Goal: Transaction & Acquisition: Purchase product/service

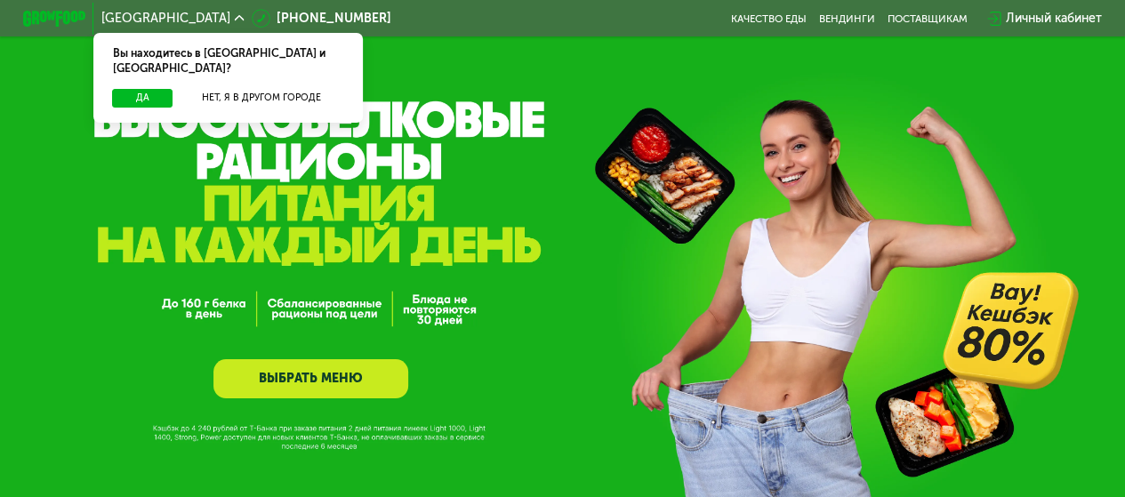
click at [321, 382] on link "ВЫБРАТЬ МЕНЮ" at bounding box center [310, 378] width 195 height 39
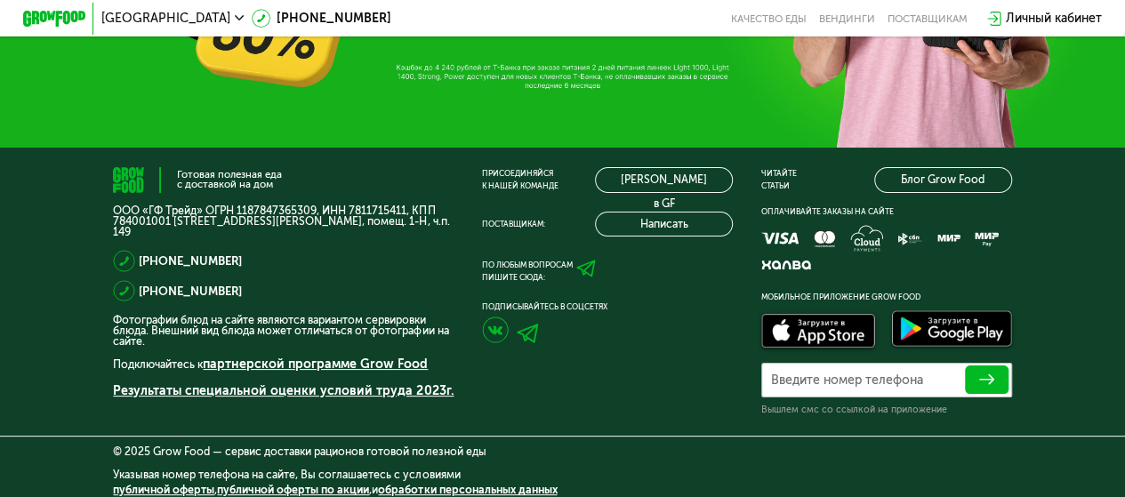
scroll to position [4445, 0]
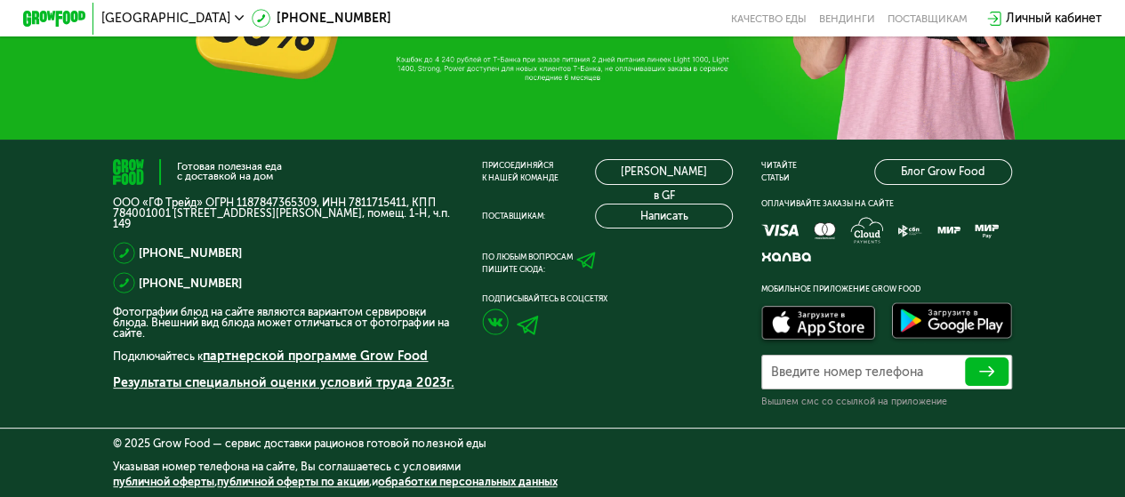
click at [569, 26] on link "ЗАКАЗАТЬ" at bounding box center [562, 2] width 250 height 47
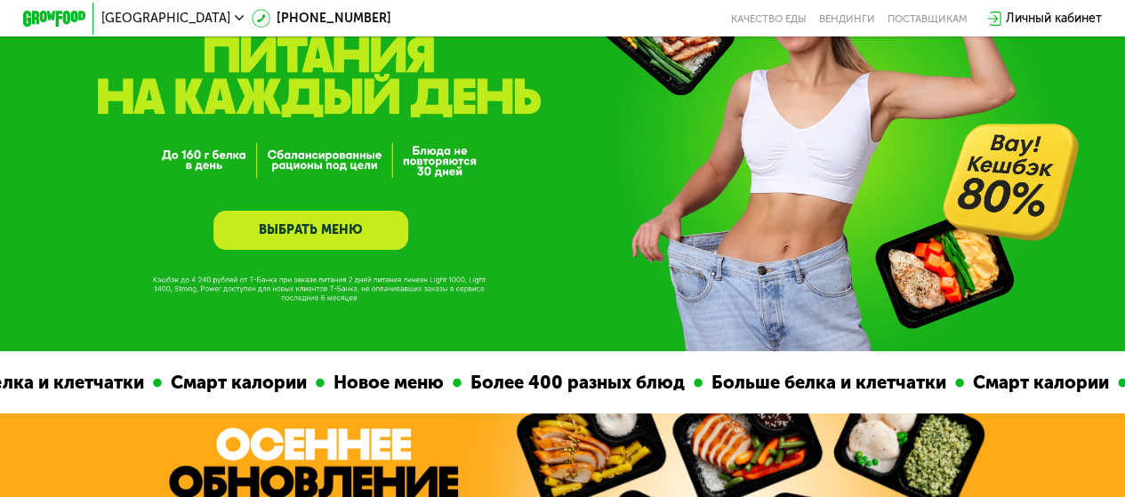
scroll to position [0, 0]
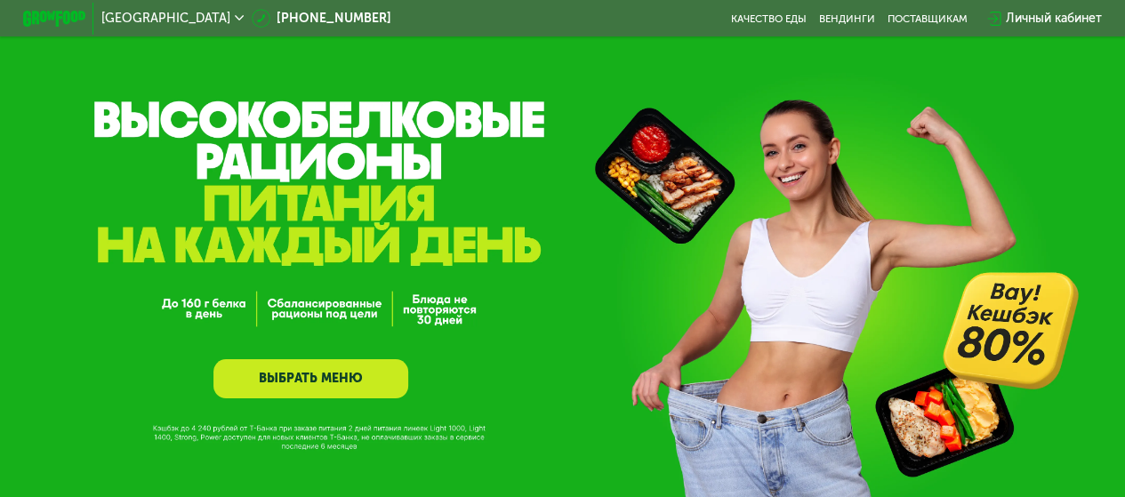
click at [303, 388] on link "ВЫБРАТЬ МЕНЮ" at bounding box center [310, 378] width 195 height 39
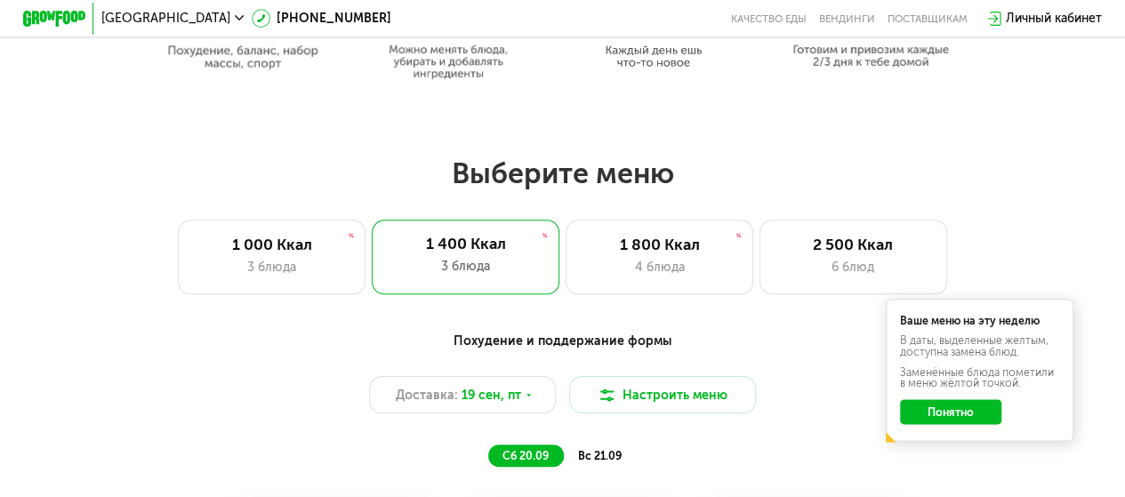
scroll to position [998, 0]
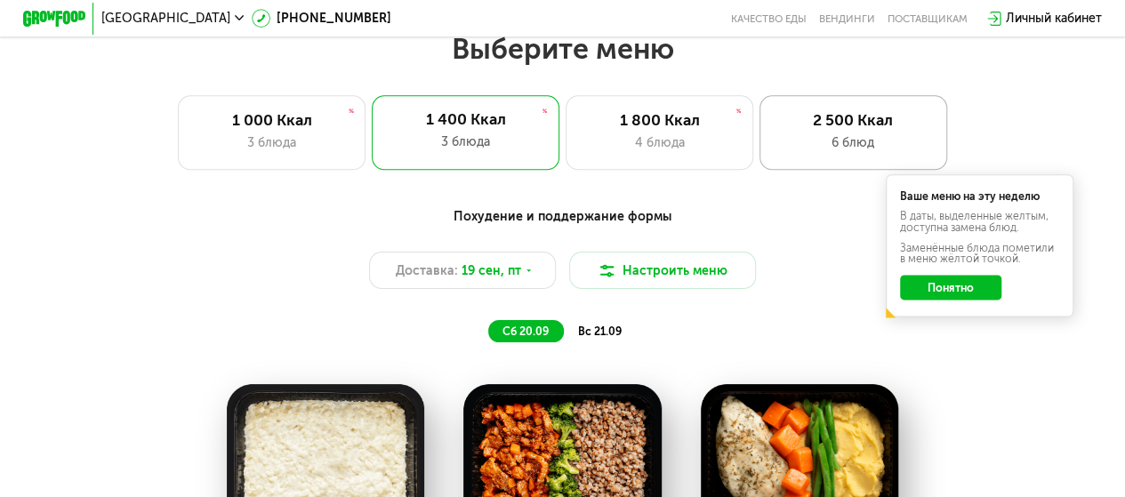
click at [852, 126] on div "2 500 Ккал" at bounding box center [852, 120] width 155 height 19
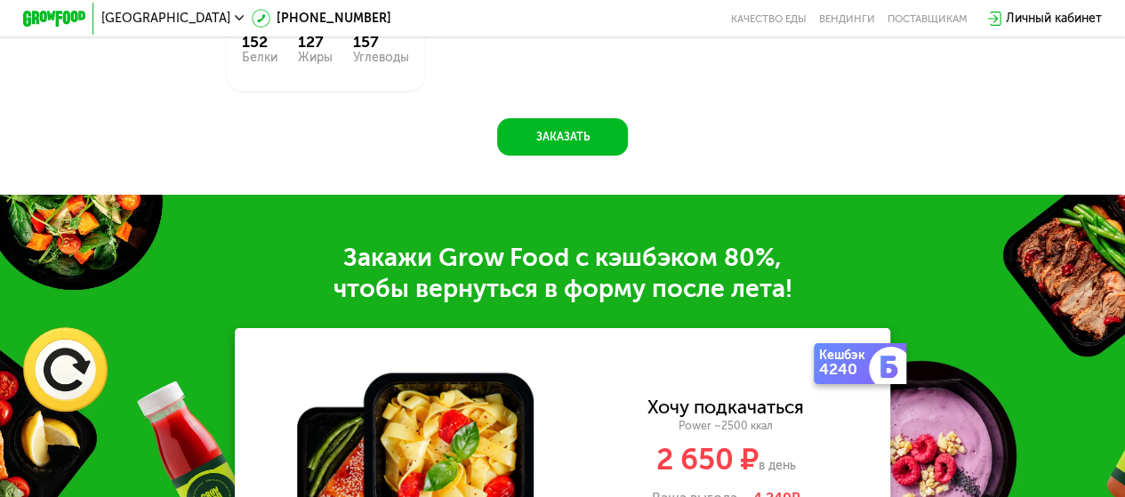
scroll to position [1798, 0]
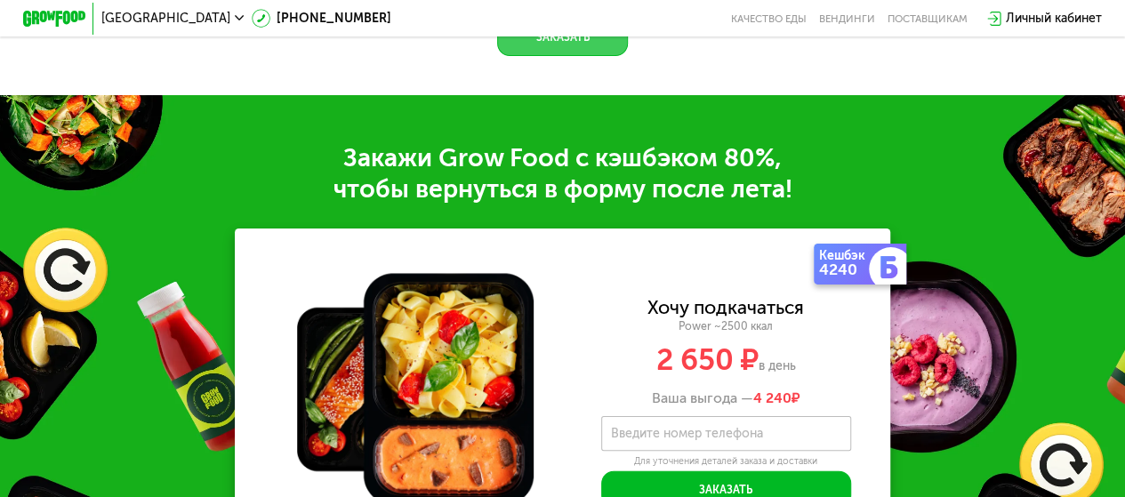
click at [555, 56] on button "Заказать" at bounding box center [562, 37] width 130 height 37
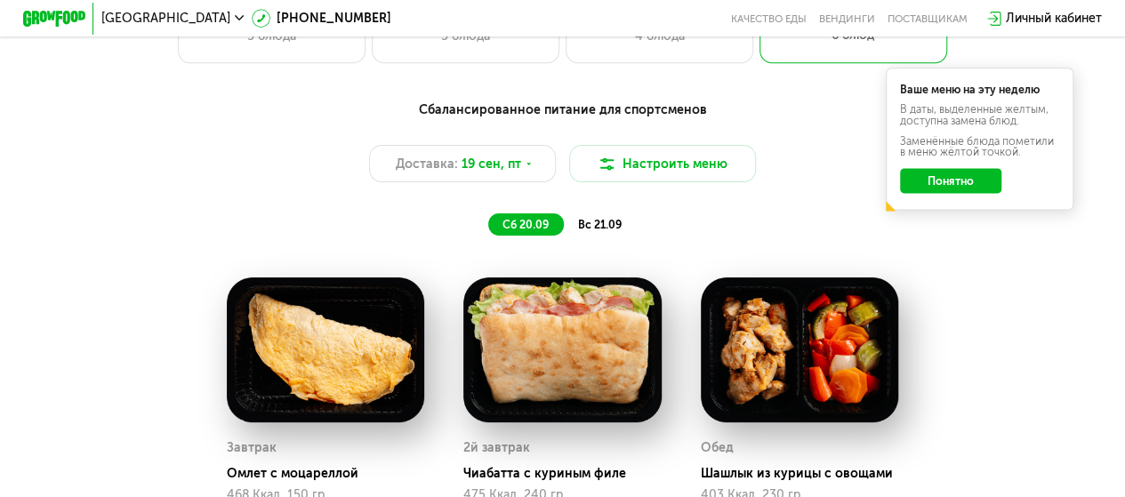
scroll to position [1205, 0]
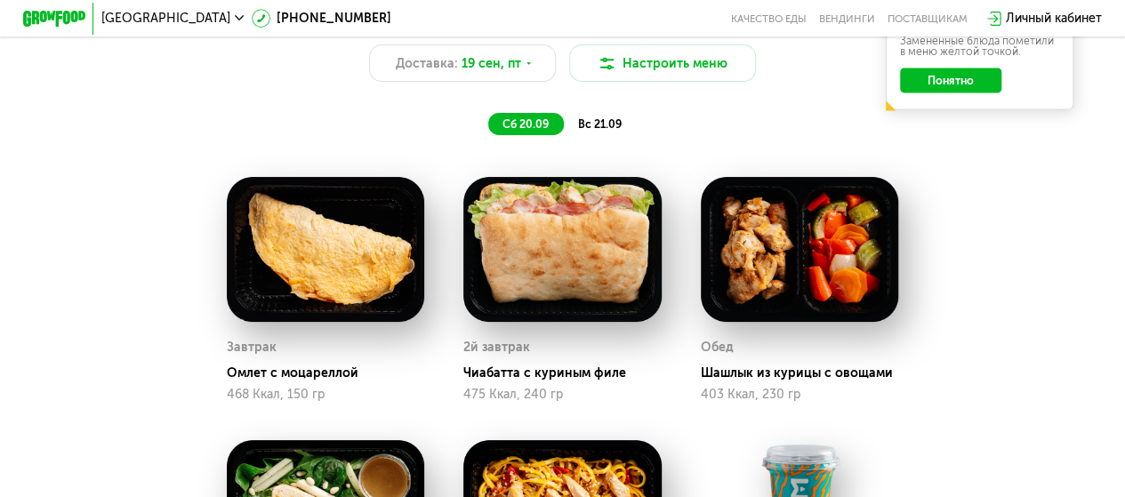
click at [598, 131] on span "вс 21.09" at bounding box center [600, 123] width 44 height 13
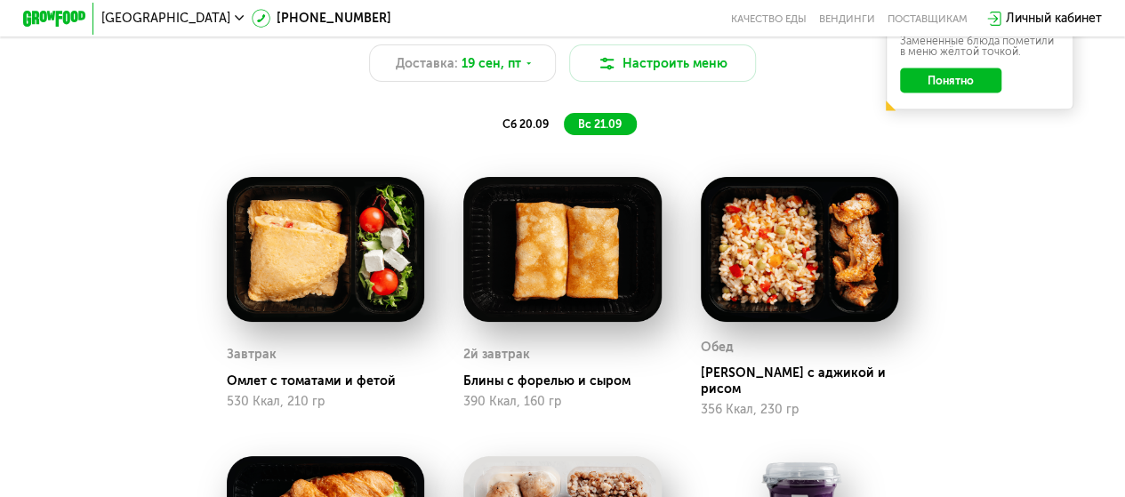
click at [524, 131] on span "сб 20.09" at bounding box center [525, 123] width 46 height 13
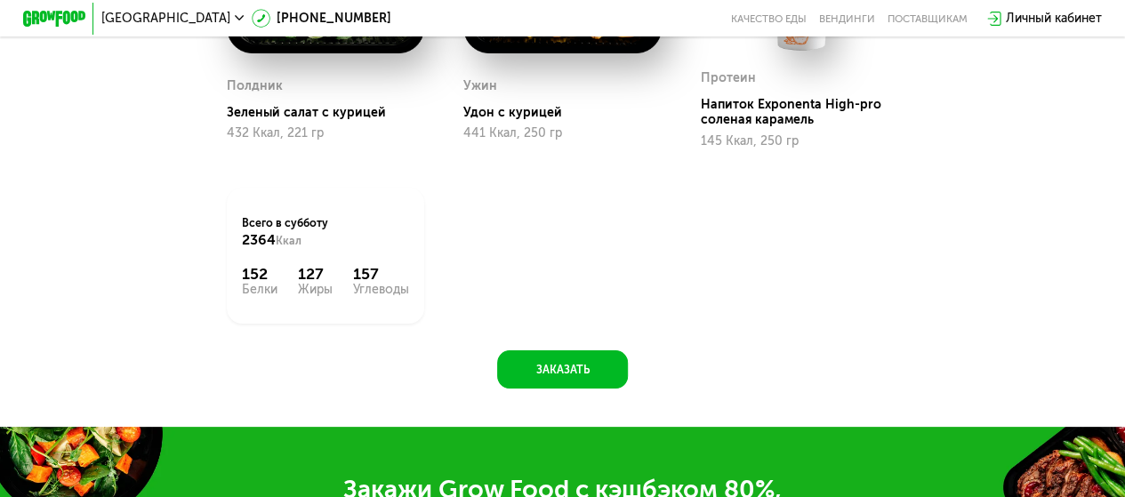
scroll to position [1649, 0]
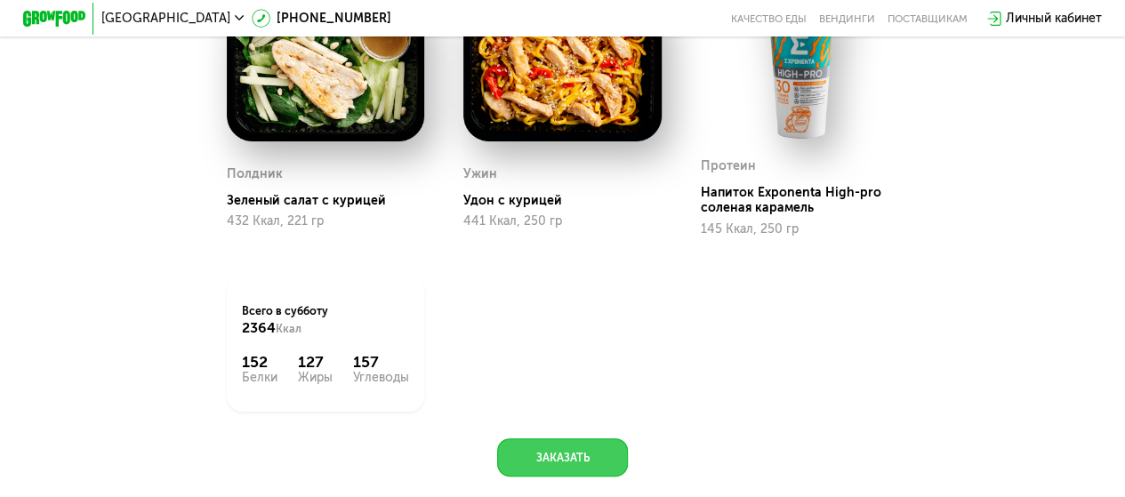
click at [539, 476] on button "Заказать" at bounding box center [562, 456] width 130 height 37
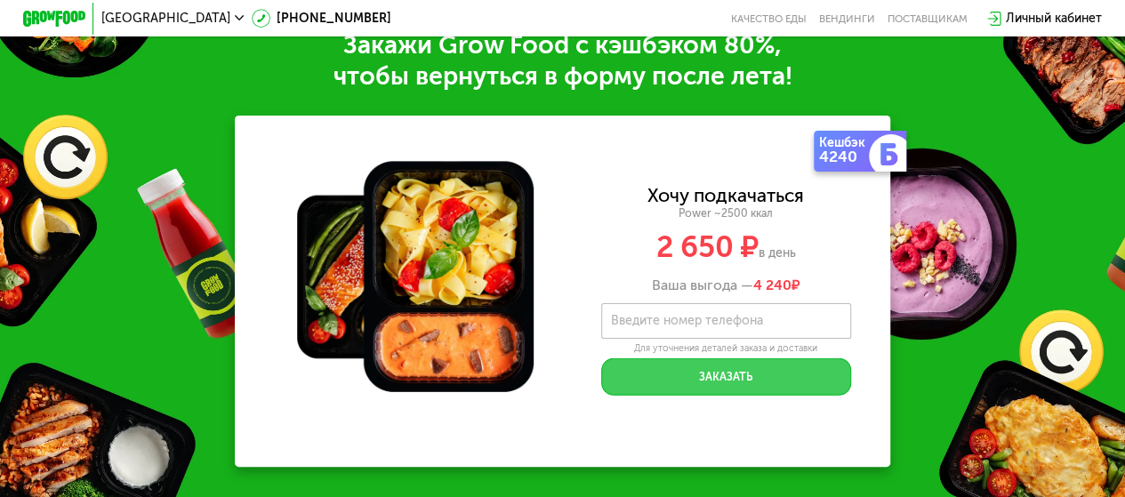
scroll to position [2183, 0]
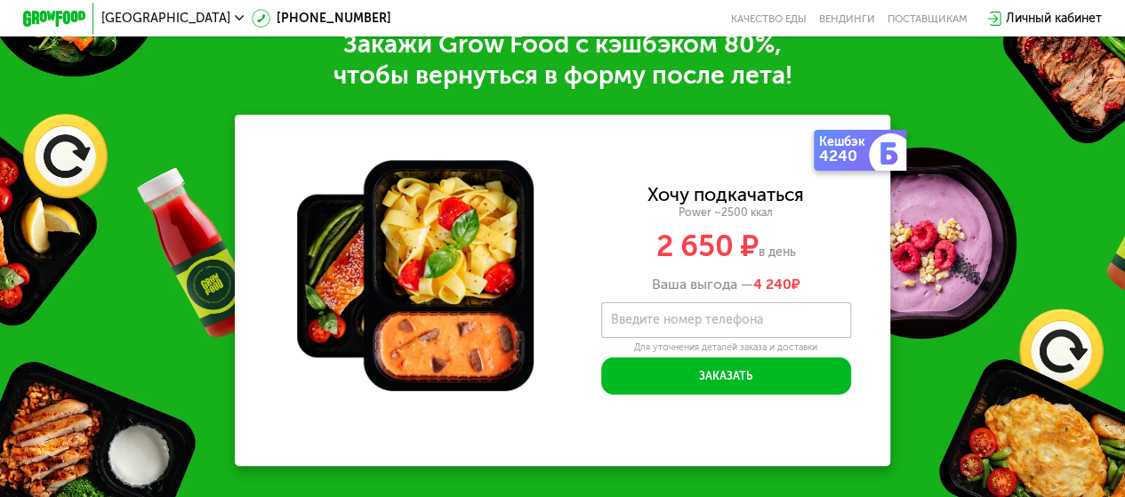
click at [658, 325] on label "Введите номер телефона" at bounding box center [687, 320] width 152 height 9
click at [658, 338] on input "Введите номер телефона" at bounding box center [726, 320] width 250 height 36
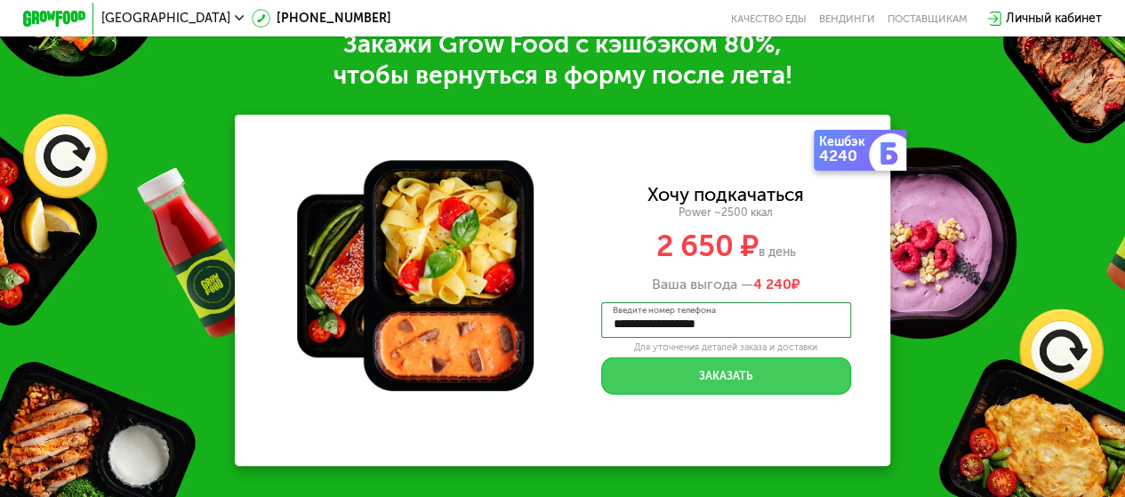
type input "**********"
click at [696, 394] on button "Заказать" at bounding box center [726, 375] width 250 height 37
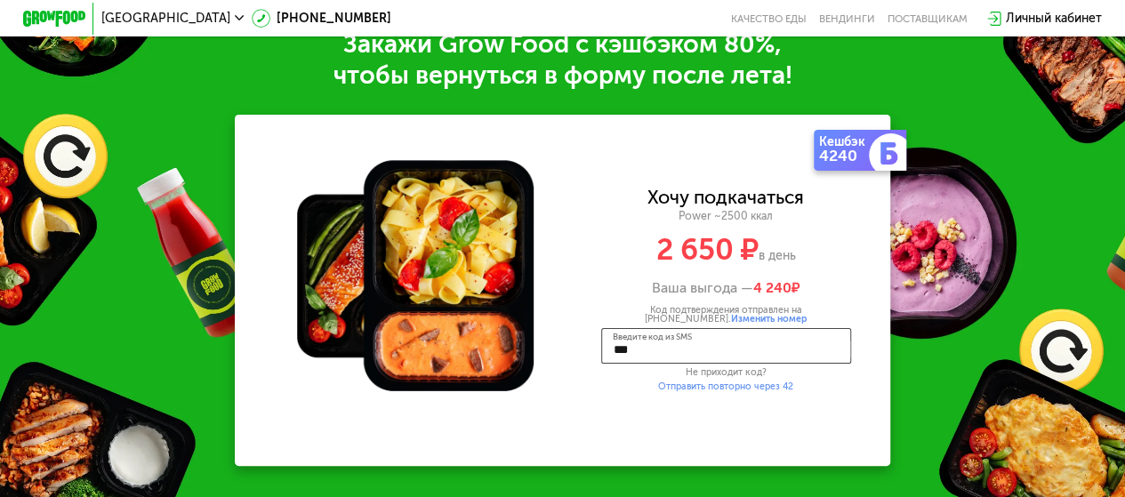
type input "****"
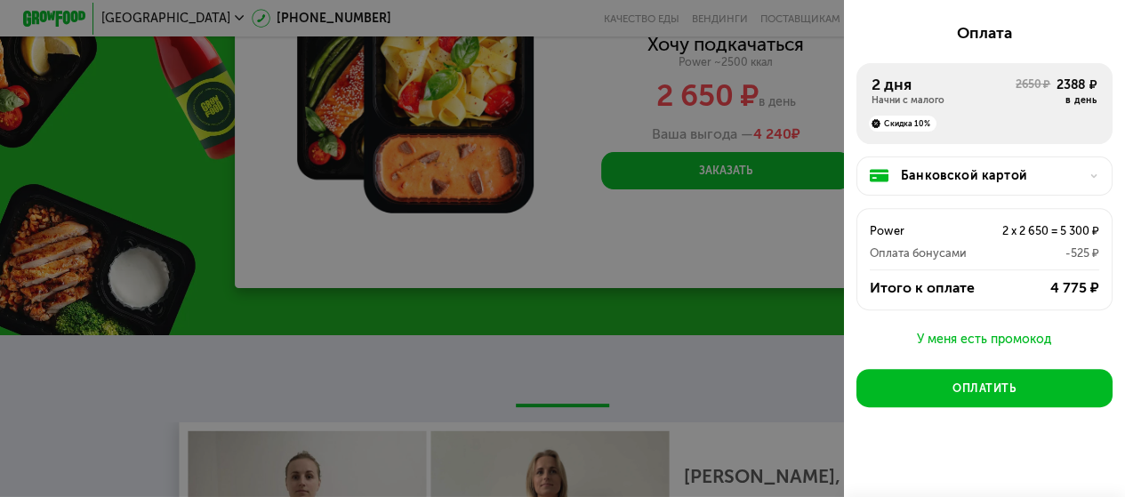
scroll to position [231, 0]
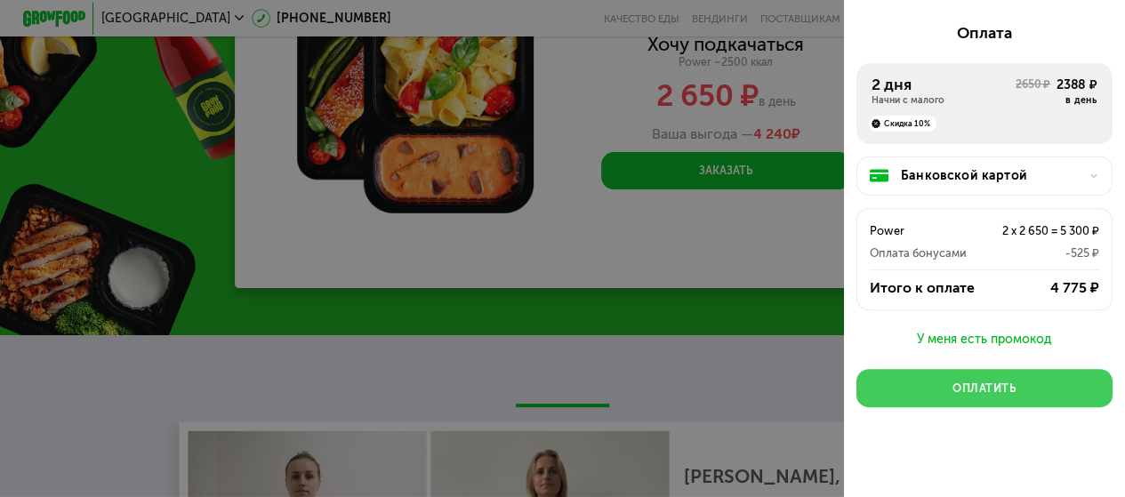
click at [995, 383] on div "Оплатить" at bounding box center [983, 389] width 63 height 16
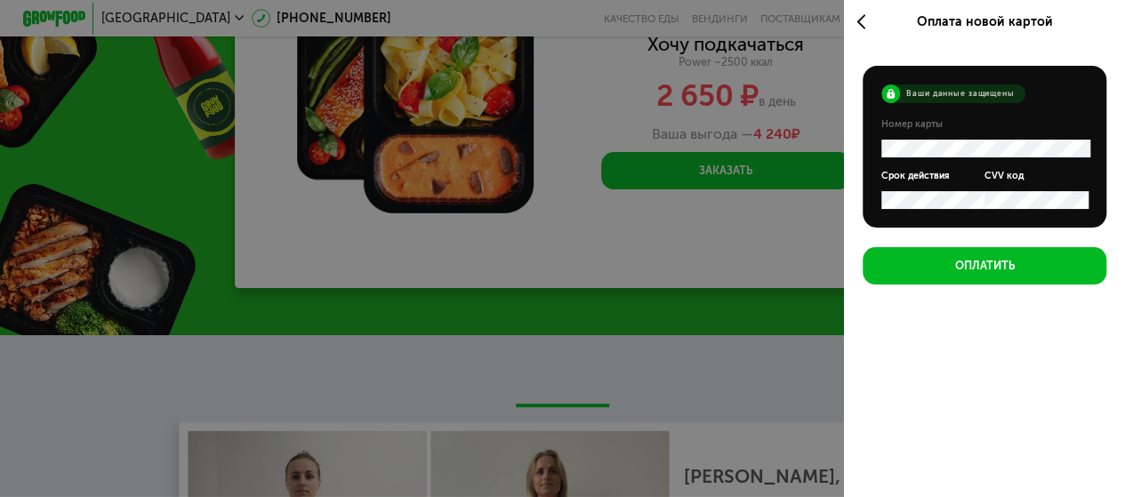
scroll to position [0, 0]
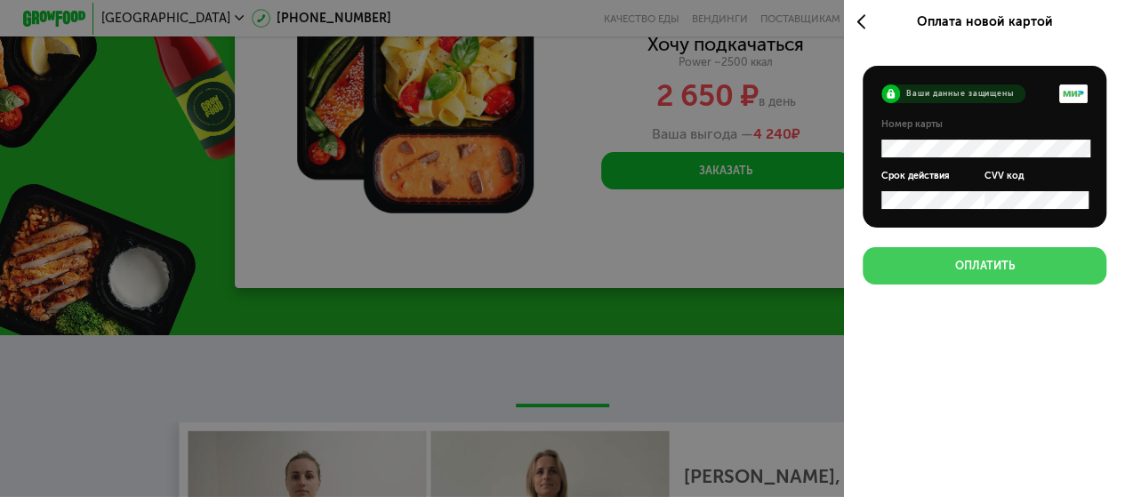
click at [1001, 271] on div "Оплатить" at bounding box center [984, 266] width 60 height 16
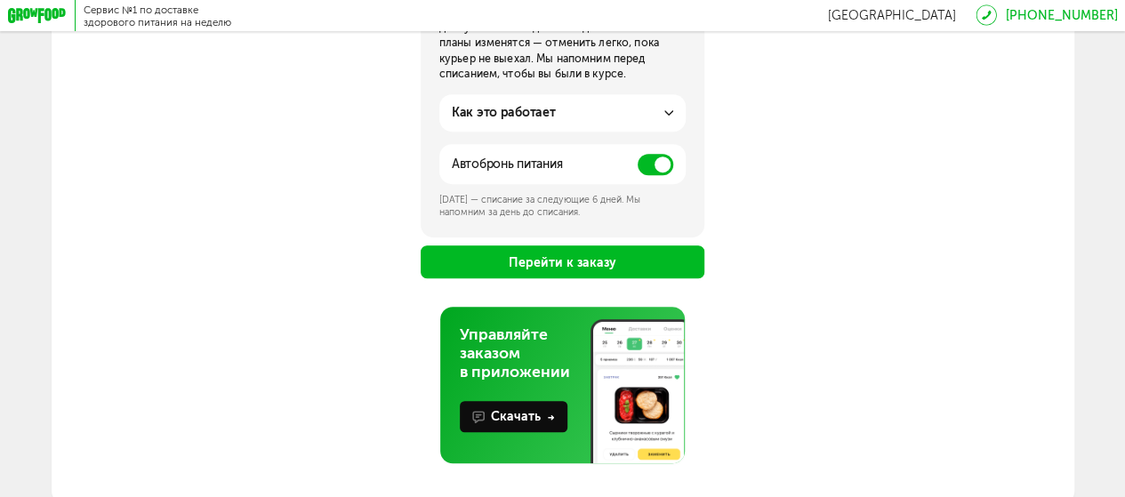
scroll to position [397, 0]
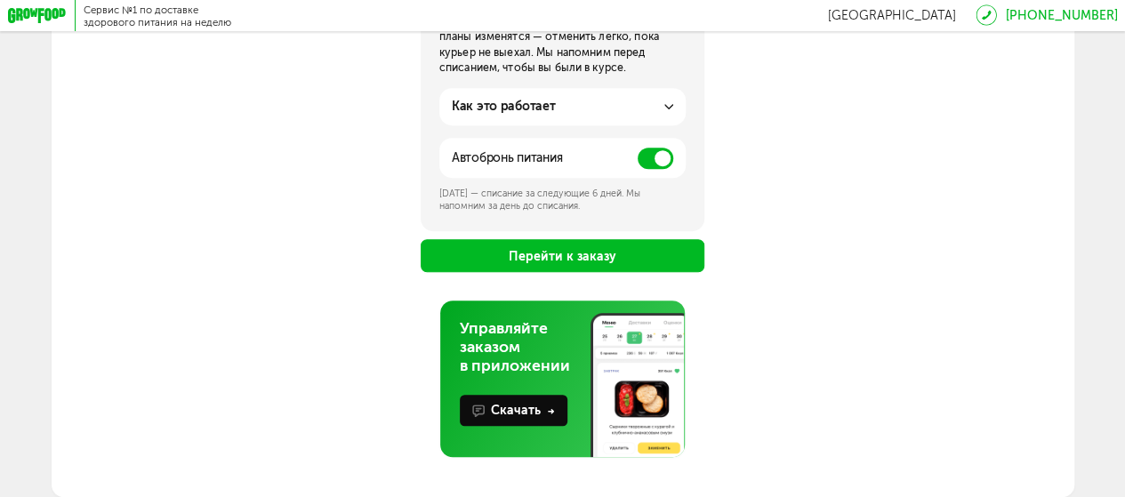
click at [560, 254] on button "Перейти к заказу" at bounding box center [563, 255] width 285 height 33
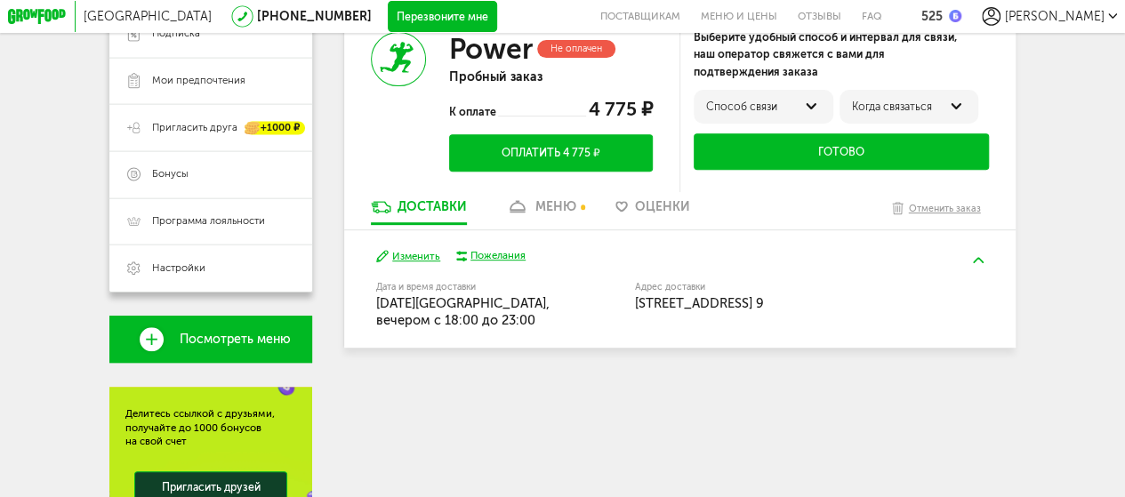
scroll to position [263, 0]
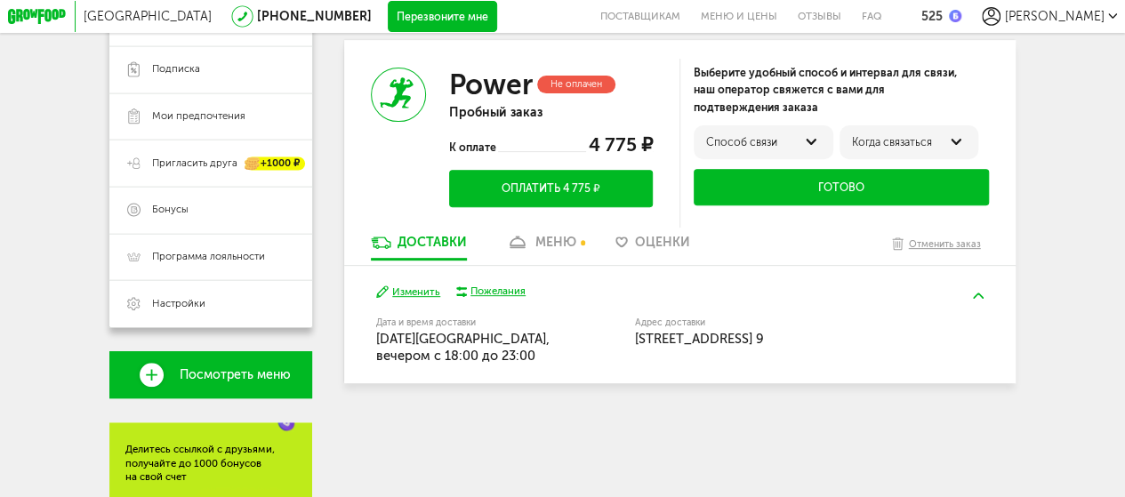
click at [541, 194] on button "Оплатить 4 775 ₽" at bounding box center [550, 188] width 203 height 36
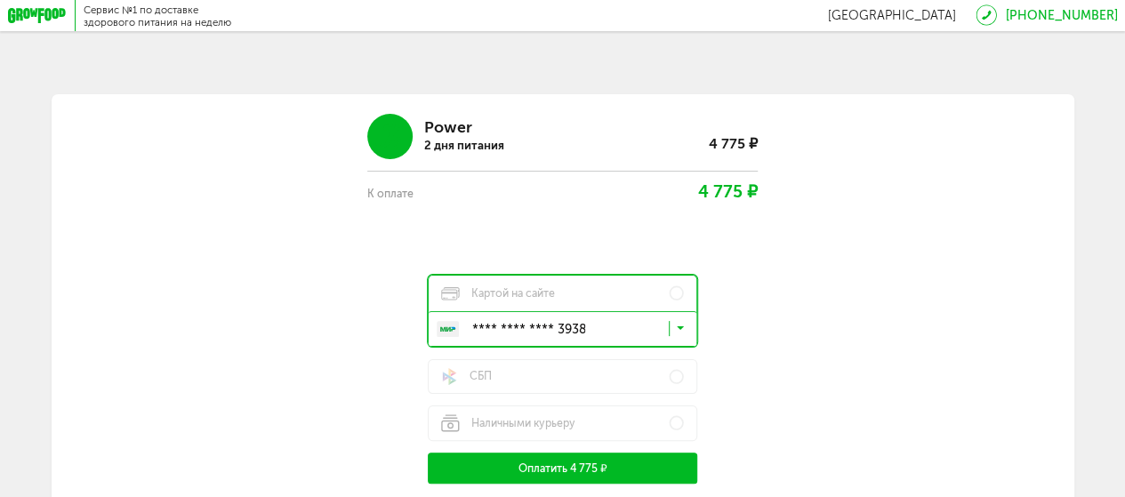
click at [971, 385] on div "Power 2 дня питания 4 775 ₽ К оплате 4 775 ₽ Картой на сайте **** **** **** 393…" at bounding box center [562, 292] width 874 height 381
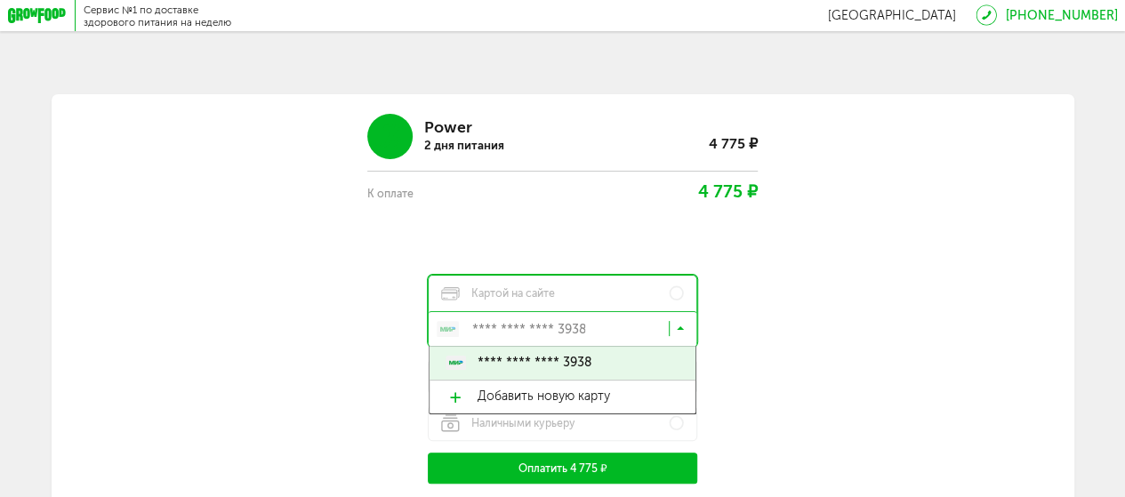
click at [689, 333] on input "Search for option" at bounding box center [566, 332] width 267 height 27
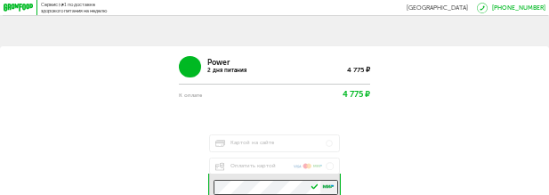
scroll to position [89, 0]
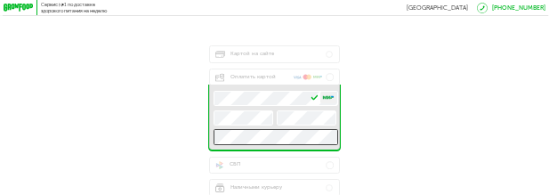
drag, startPoint x: 548, startPoint y: 399, endPoint x: 178, endPoint y: 134, distance: 455.0
click at [178, 134] on div "Power 2 дня питания 4 775 ₽ К оплате 4 775 ₽ Картой на сайте Оплатить картой .e…" at bounding box center [274, 89] width 477 height 256
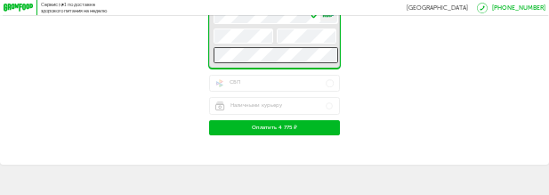
scroll to position [180, 0]
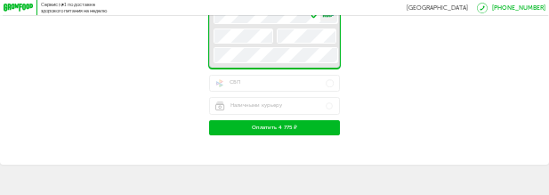
click at [274, 126] on button "Оплатить 4 775 ₽" at bounding box center [274, 127] width 131 height 15
